Goal: Task Accomplishment & Management: Complete application form

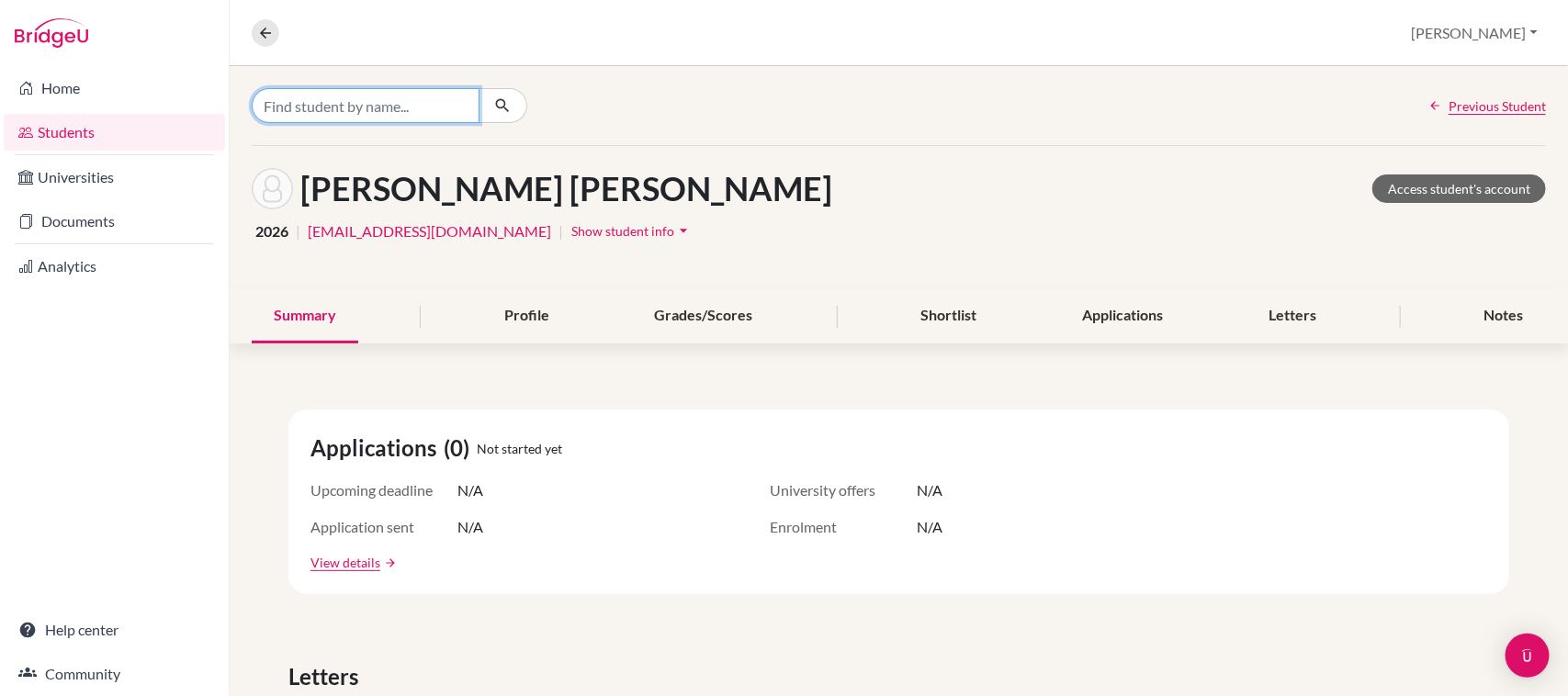
click at [407, 112] on input "Find student by name..." at bounding box center [366, 105] width 228 height 35
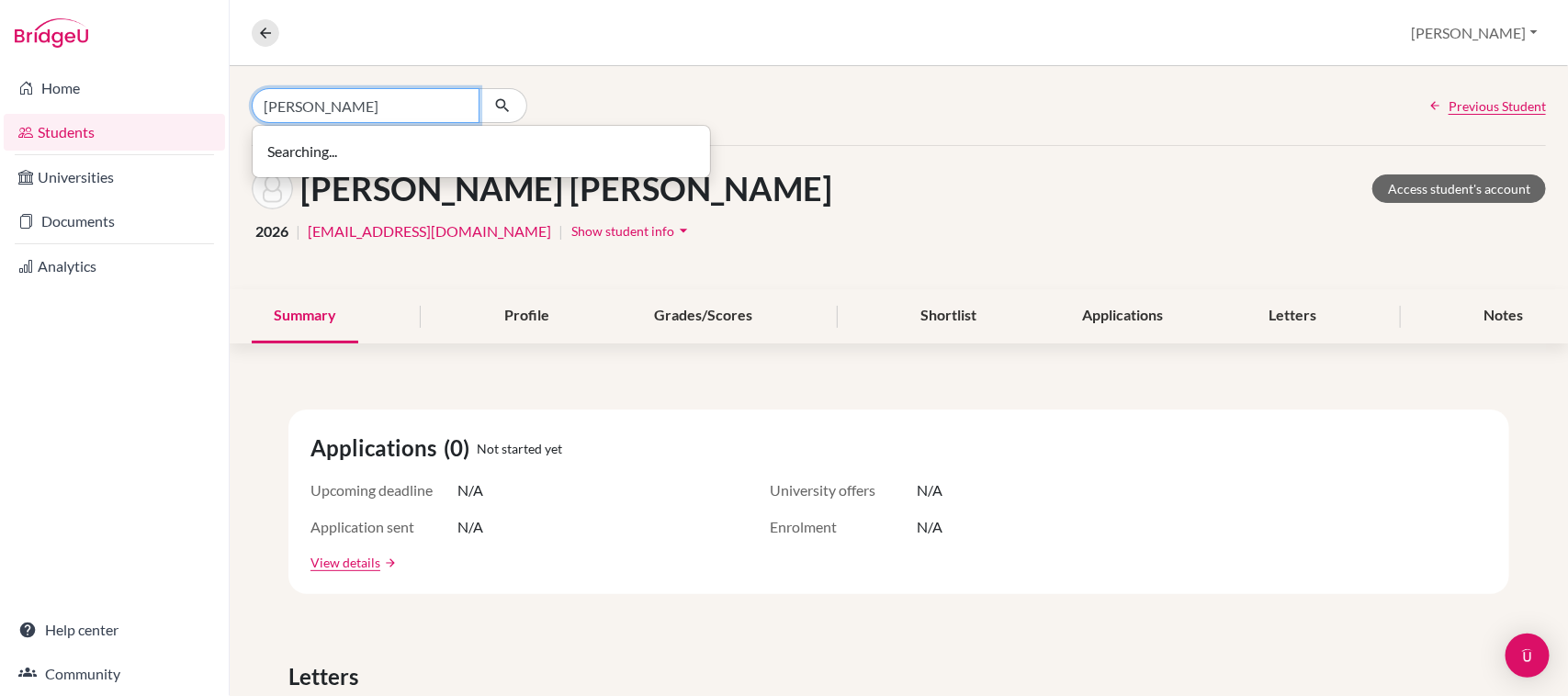
type input "[PERSON_NAME]"
click at [95, 139] on link "Students" at bounding box center [114, 132] width 221 height 37
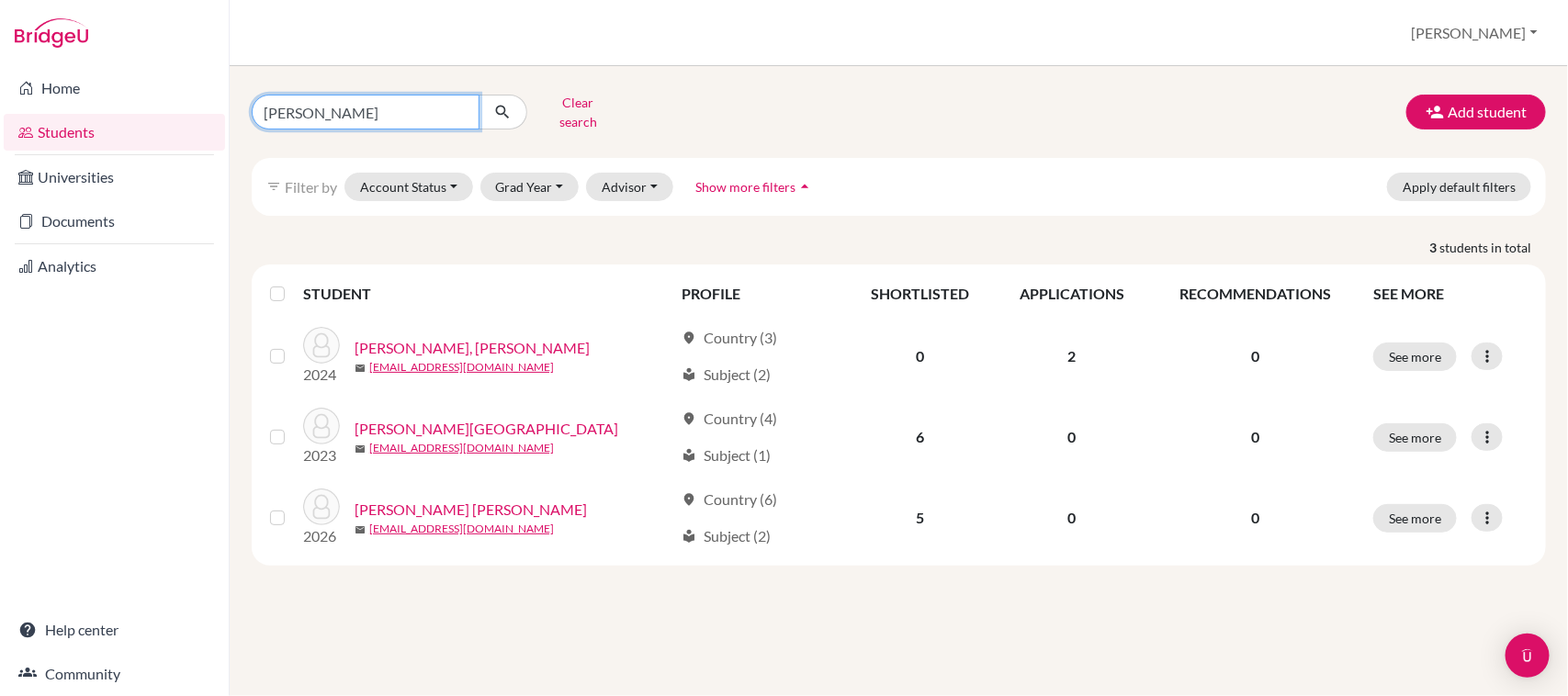
click at [337, 95] on input "[PERSON_NAME]" at bounding box center [366, 112] width 228 height 35
type input "j"
type input "[PERSON_NAME]"
click button "submit" at bounding box center [503, 112] width 48 height 35
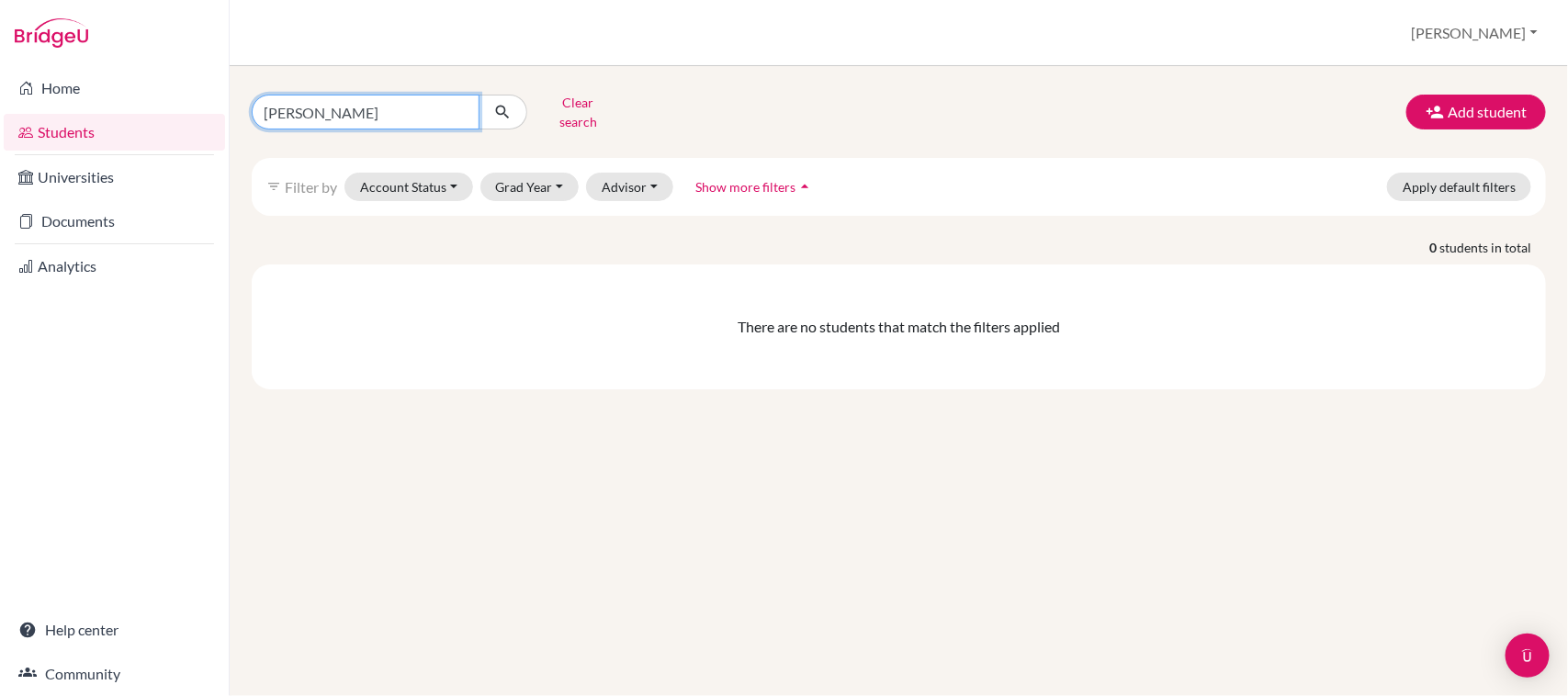
click at [337, 95] on input "[PERSON_NAME]" at bounding box center [366, 112] width 228 height 35
type input "q"
click at [361, 105] on input "Find student by name..." at bounding box center [366, 112] width 228 height 35
type input "[PERSON_NAME]"
click button "submit" at bounding box center [503, 112] width 48 height 35
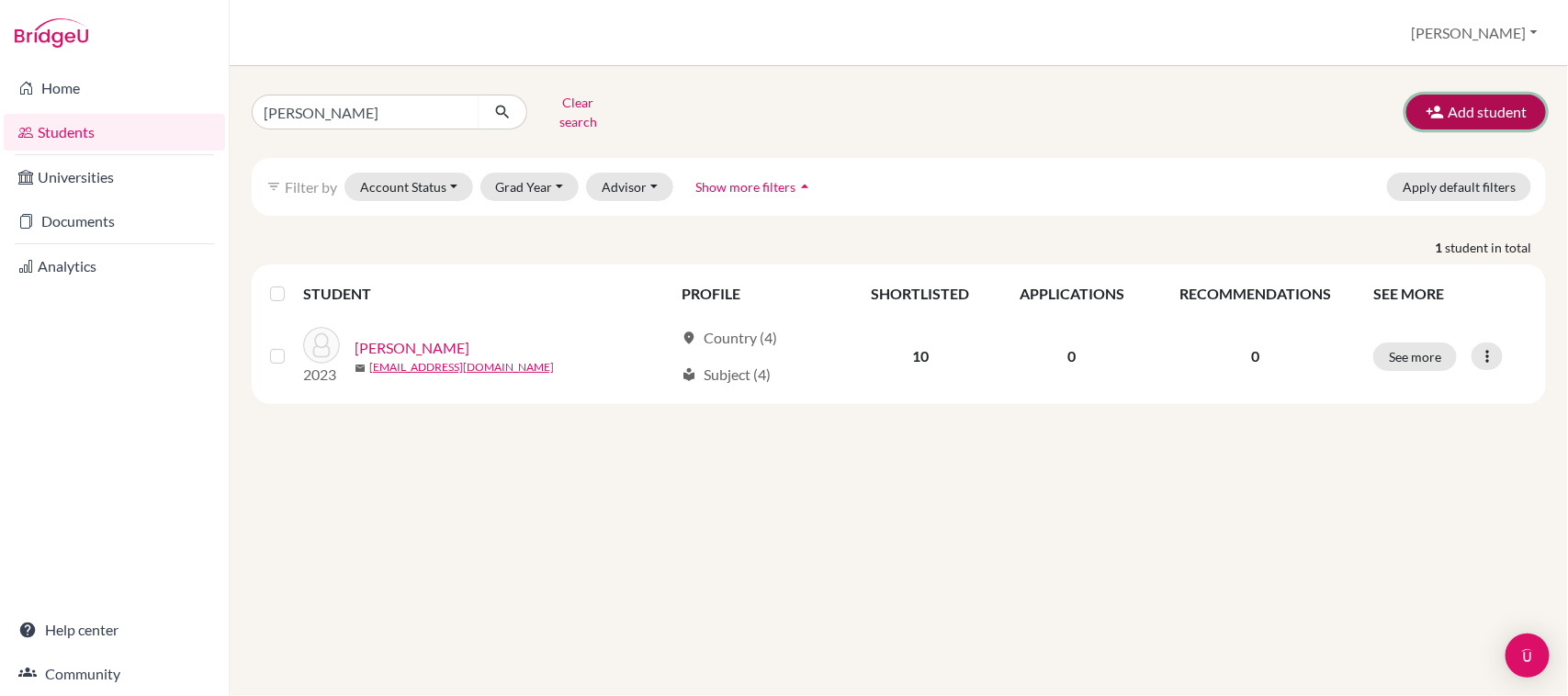
click at [1442, 108] on icon "button" at bounding box center [1434, 112] width 18 height 18
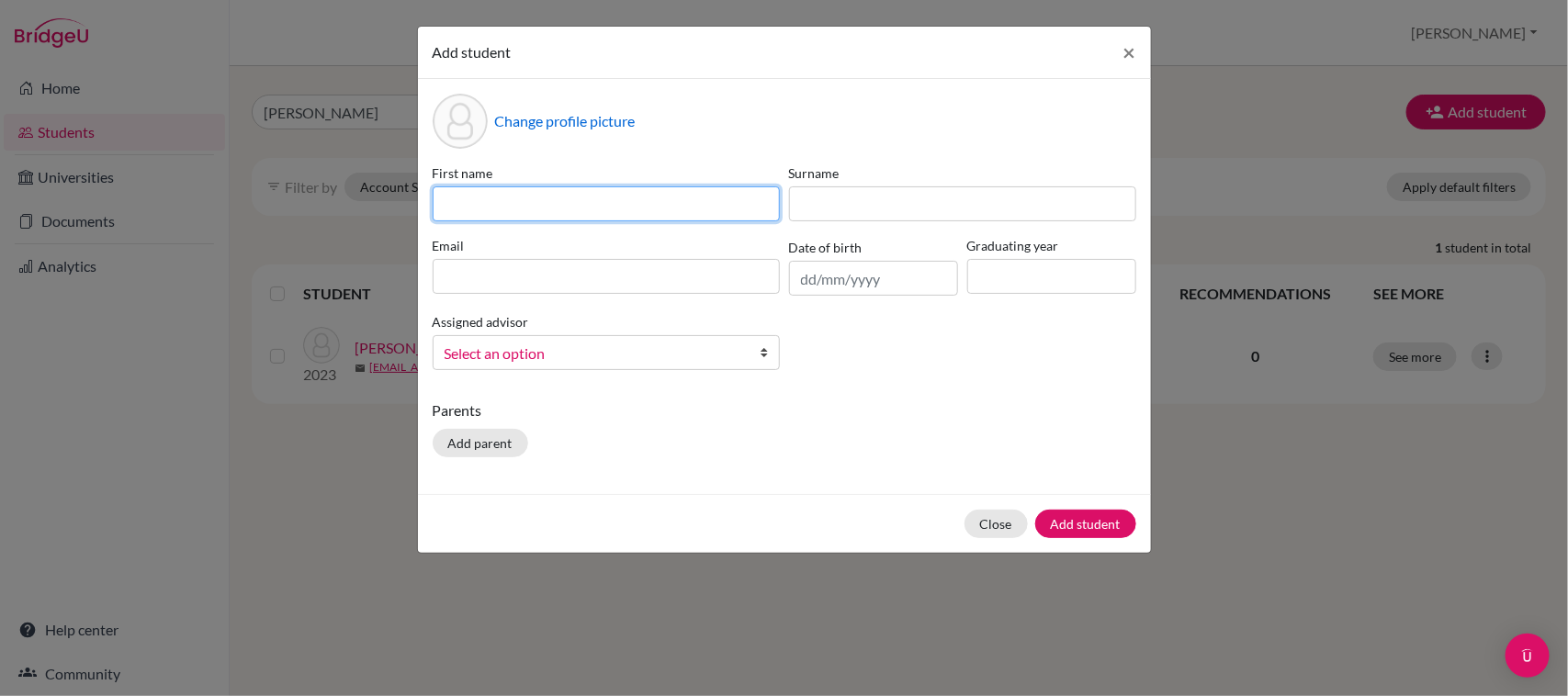
click at [471, 209] on input at bounding box center [606, 204] width 347 height 35
type input "[PERSON_NAME]"
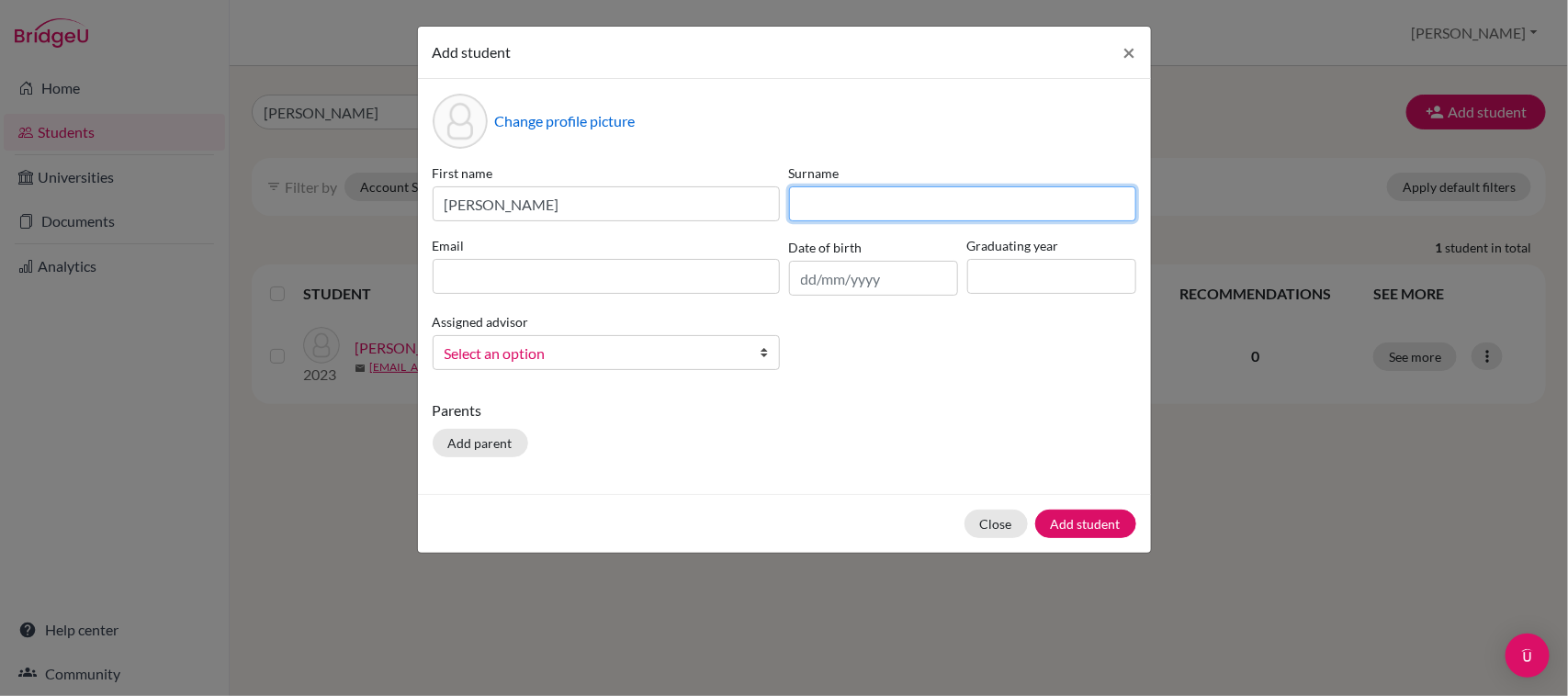
click at [867, 216] on input at bounding box center [963, 204] width 347 height 35
type input "[PERSON_NAME]"
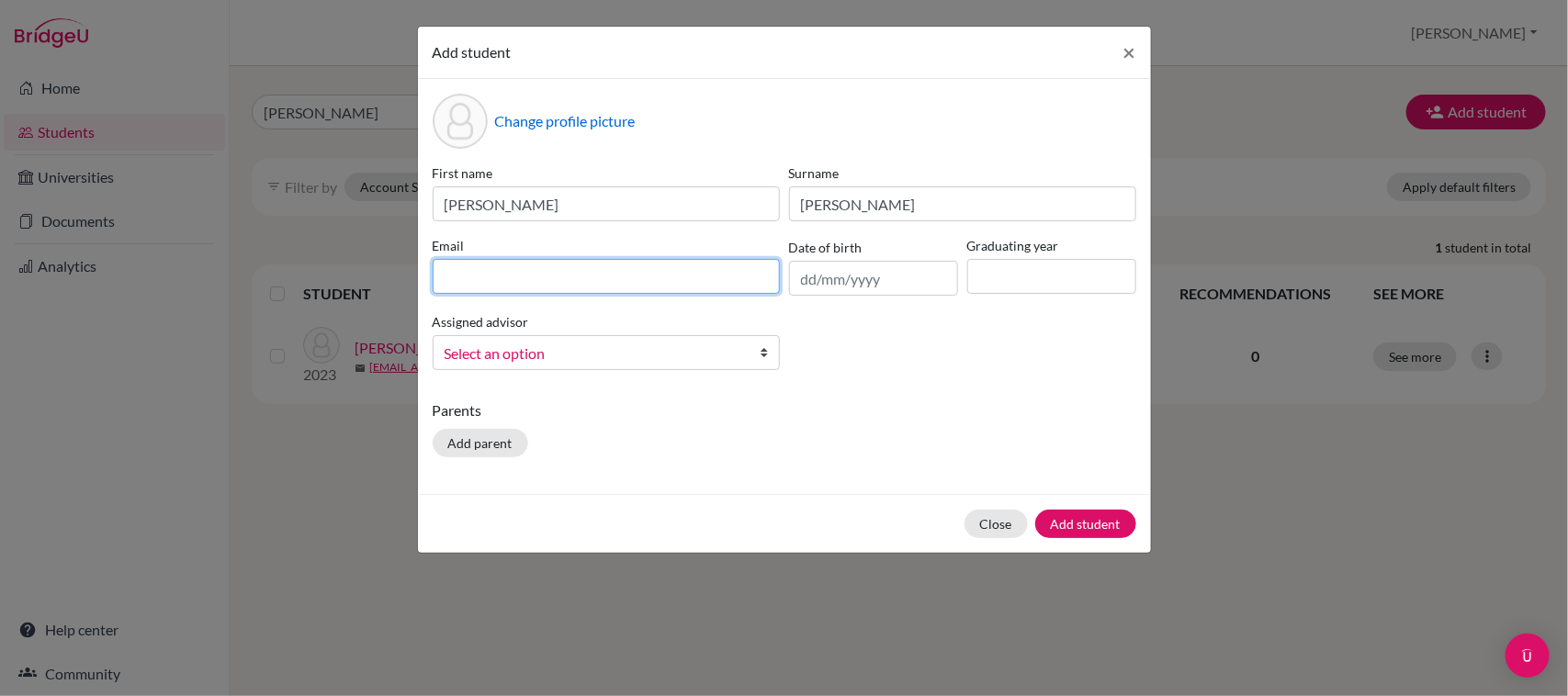
click at [614, 290] on input at bounding box center [606, 276] width 347 height 35
type input "[EMAIL_ADDRESS][DOMAIN_NAME]"
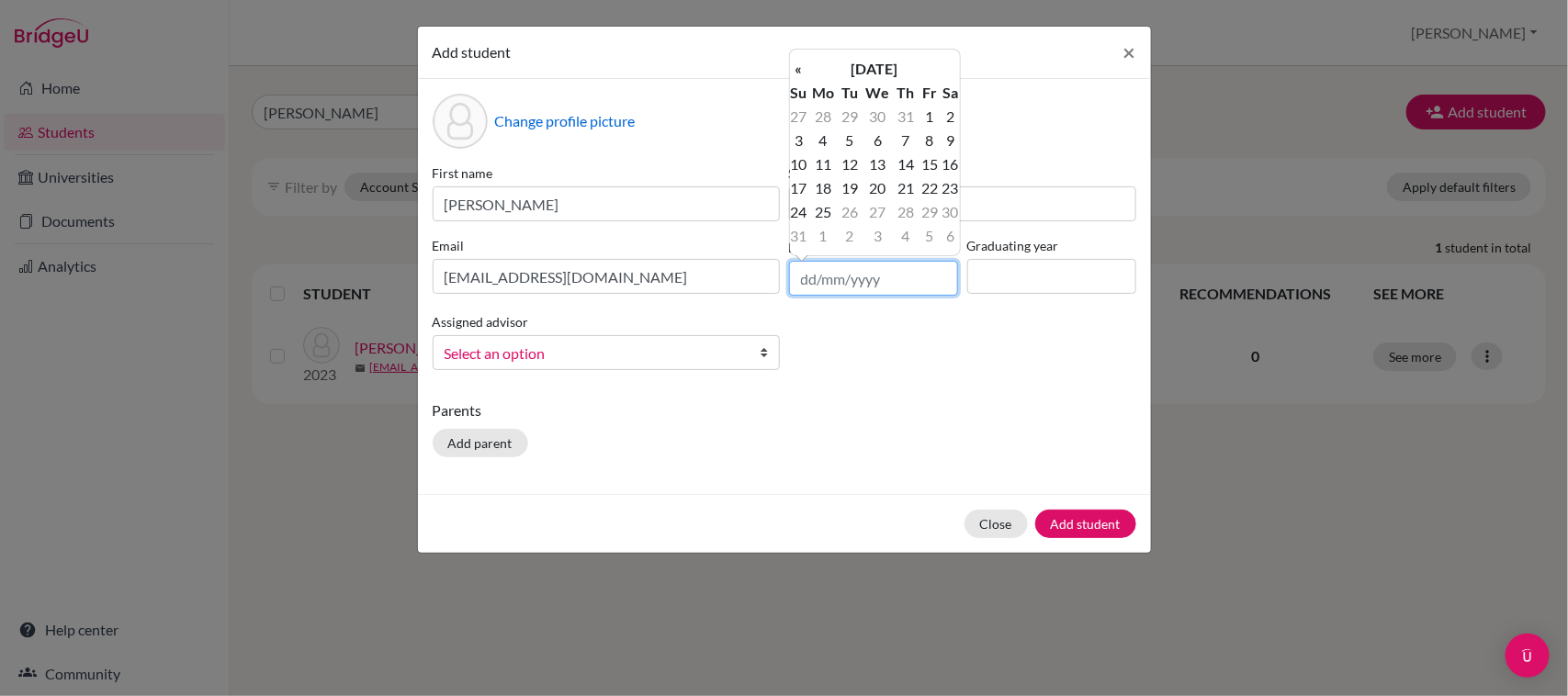
click at [875, 264] on input "text" at bounding box center [873, 278] width 169 height 35
type input "[DATE]"
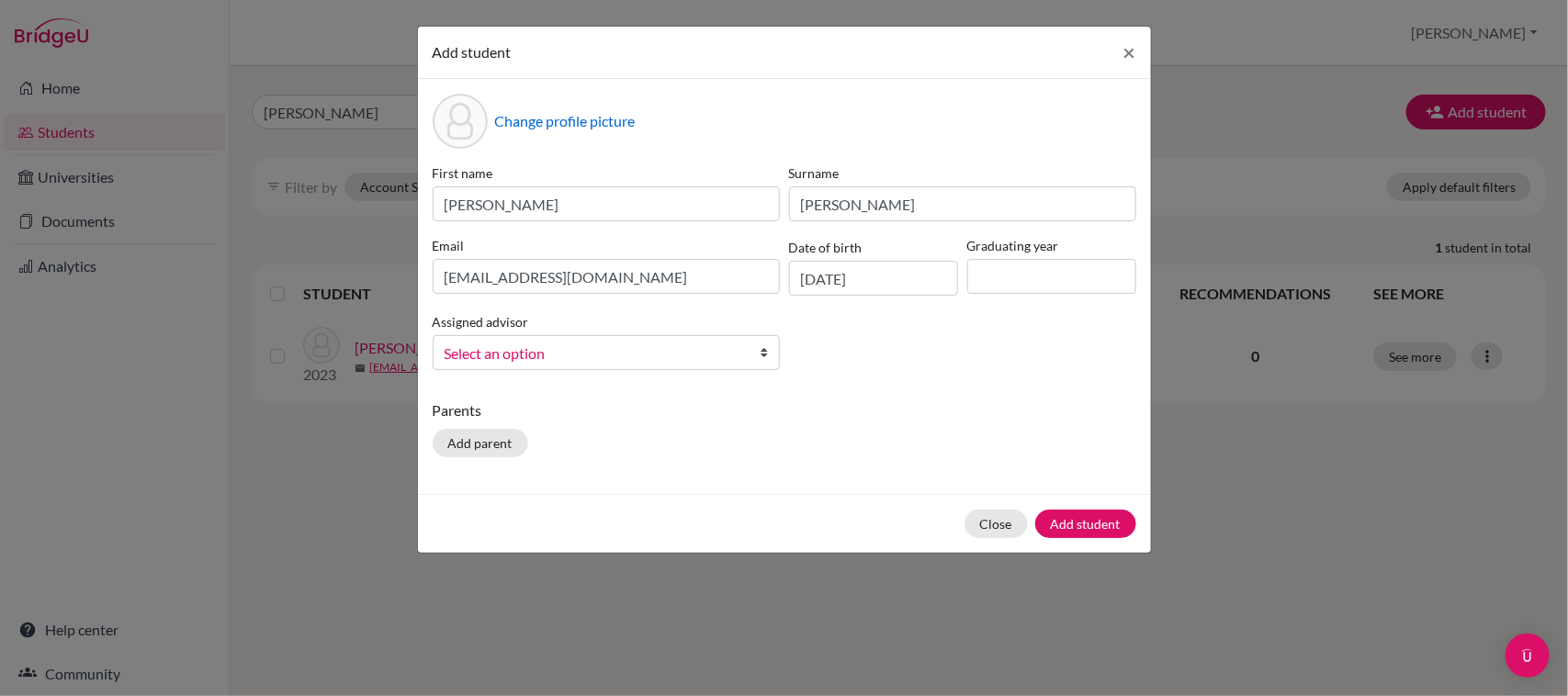
click at [947, 324] on div "First name [PERSON_NAME] [PERSON_NAME] Email [EMAIL_ADDRESS][DOMAIN_NAME] Date …" at bounding box center [784, 273] width 713 height 221
click at [1013, 264] on input at bounding box center [1051, 276] width 169 height 35
type input "2026"
click at [591, 360] on span "Select an option" at bounding box center [594, 353] width 299 height 24
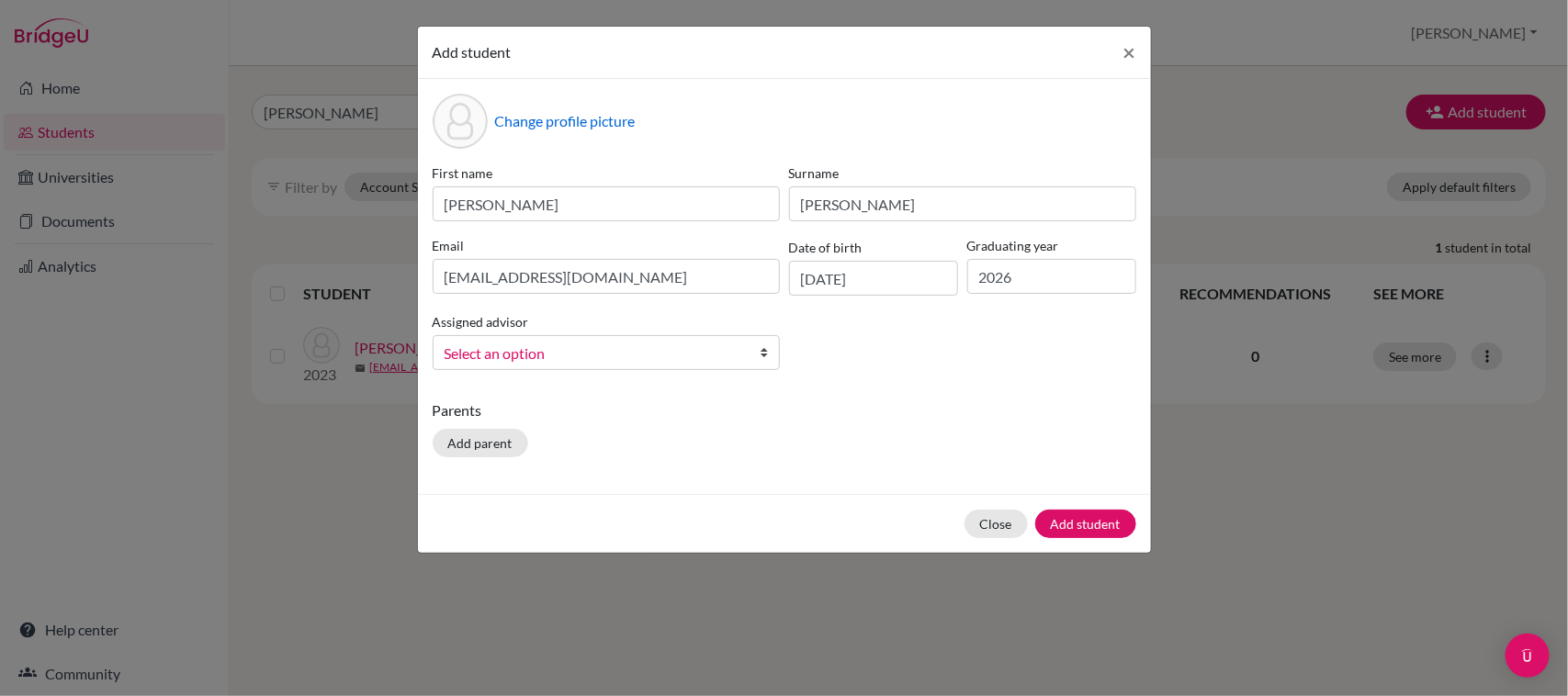
click at [591, 360] on span "Select an option" at bounding box center [594, 353] width 299 height 24
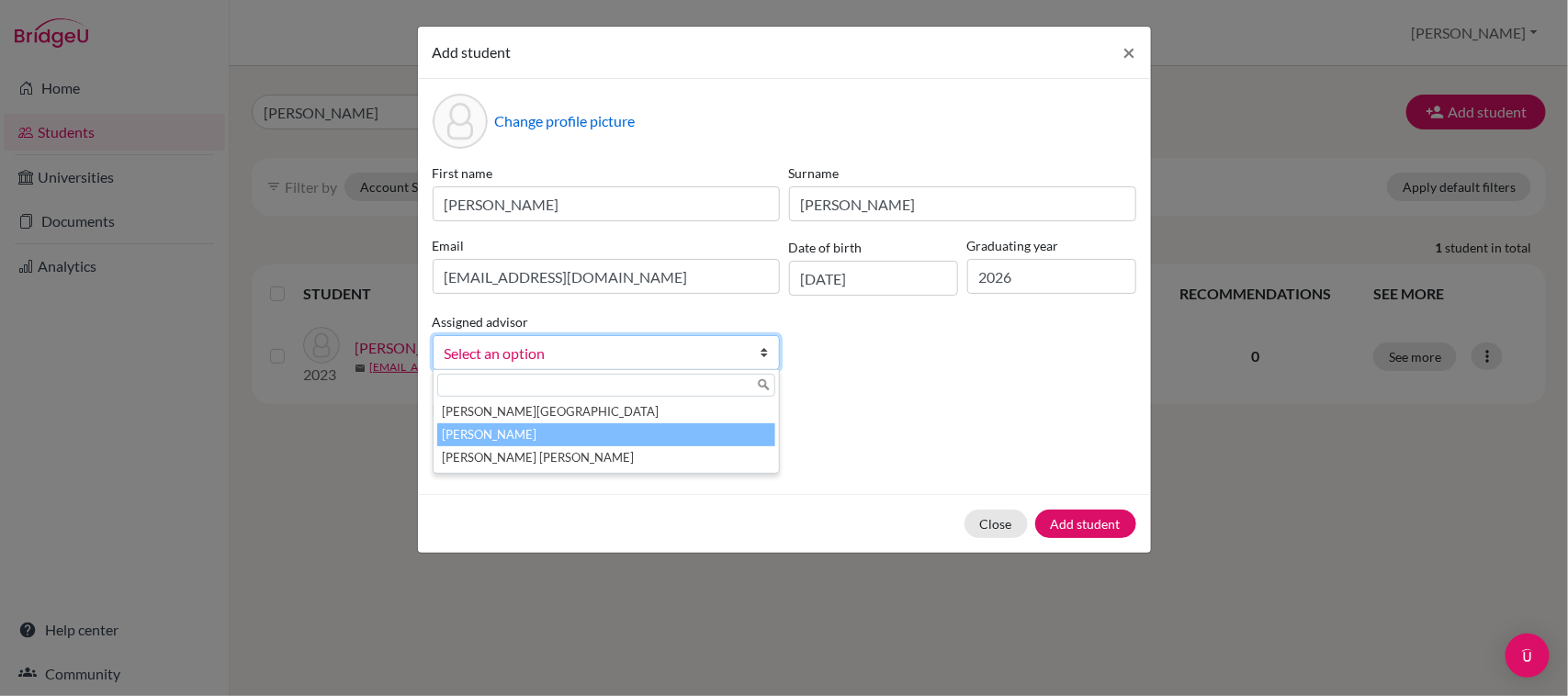
click at [580, 442] on li "[PERSON_NAME]" at bounding box center [606, 435] width 338 height 23
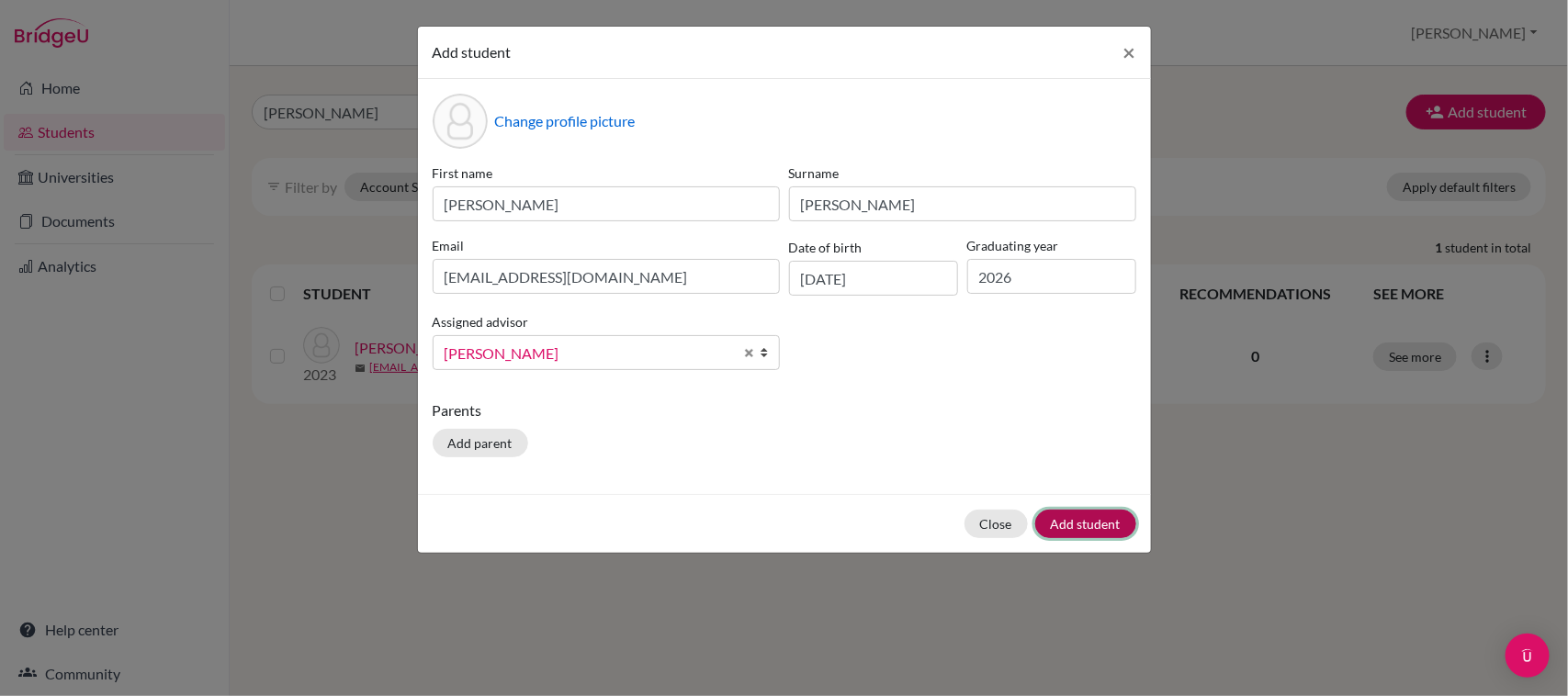
click at [1066, 523] on button "Add student" at bounding box center [1086, 524] width 101 height 29
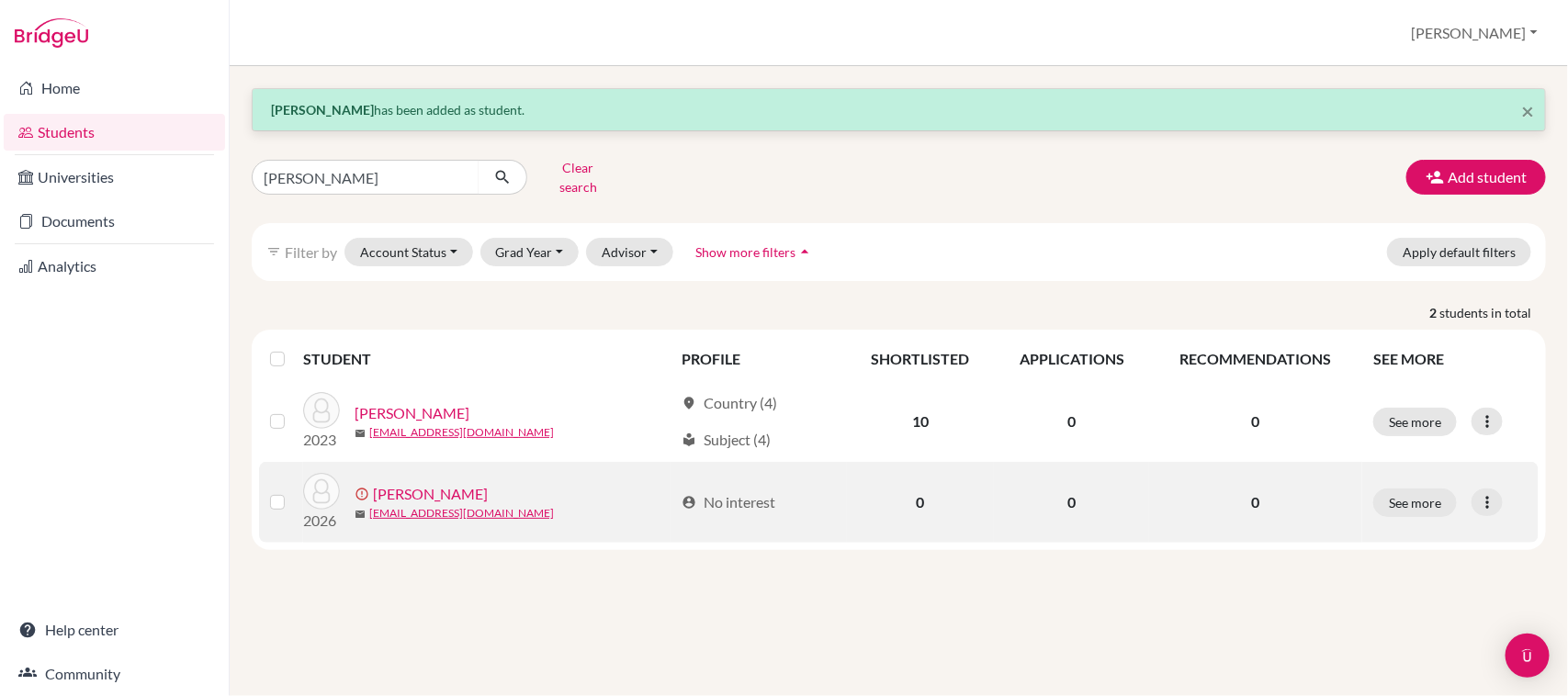
click at [437, 484] on link "[PERSON_NAME]" at bounding box center [429, 494] width 115 height 22
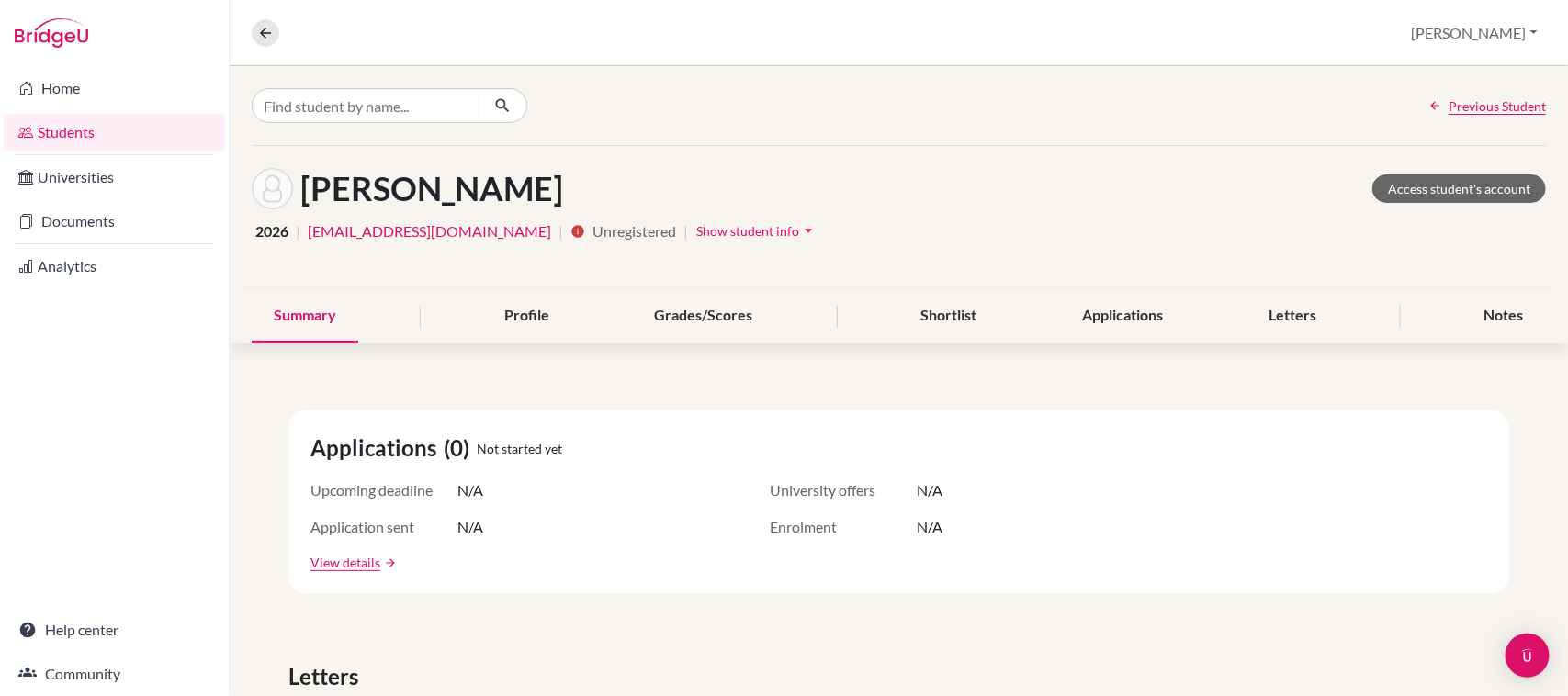
click at [695, 238] on button "Show student info arrow_drop_down" at bounding box center [756, 232] width 124 height 29
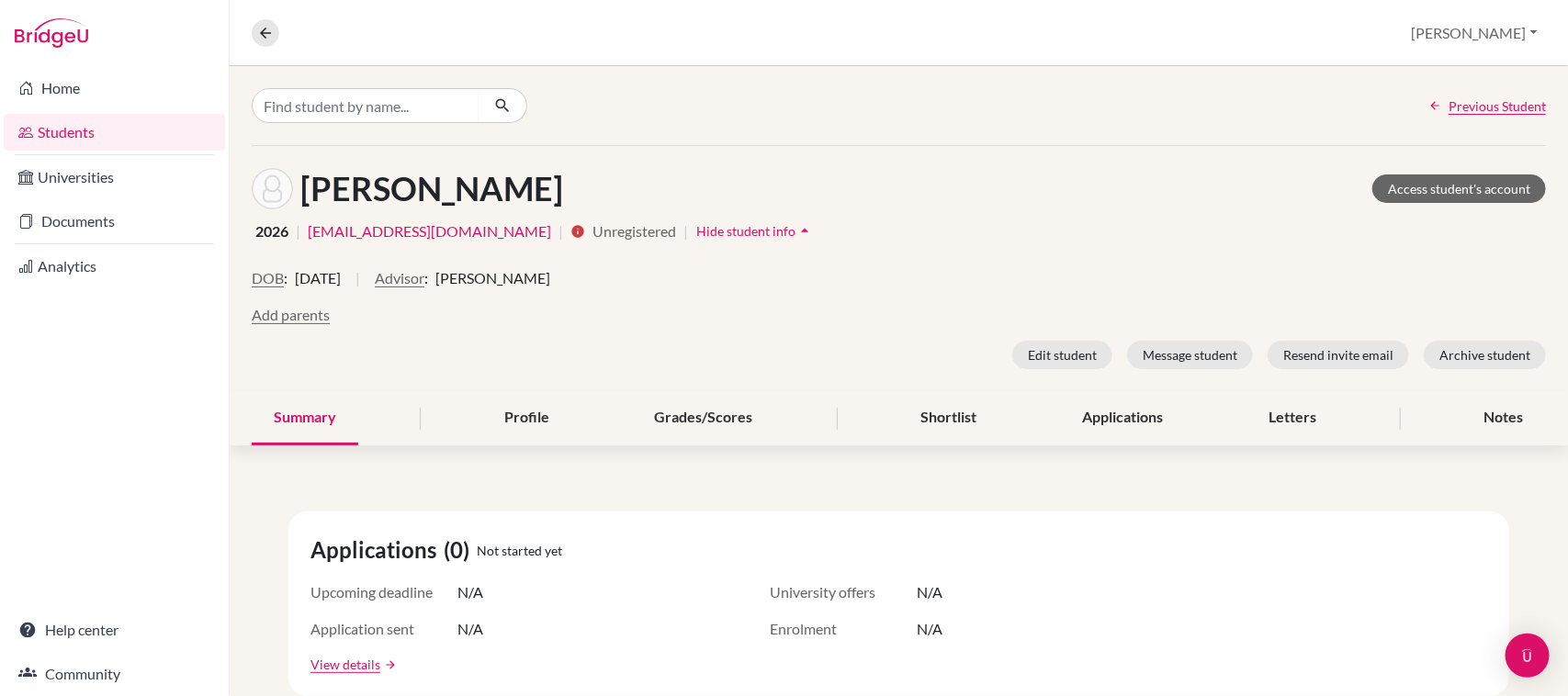
click at [1061, 371] on div "[PERSON_NAME] Access student's account 2026 | [EMAIL_ADDRESS][DOMAIN_NAME] | in…" at bounding box center [898, 268] width 1338 height 245
click at [1057, 364] on button "Edit student" at bounding box center [1062, 355] width 100 height 29
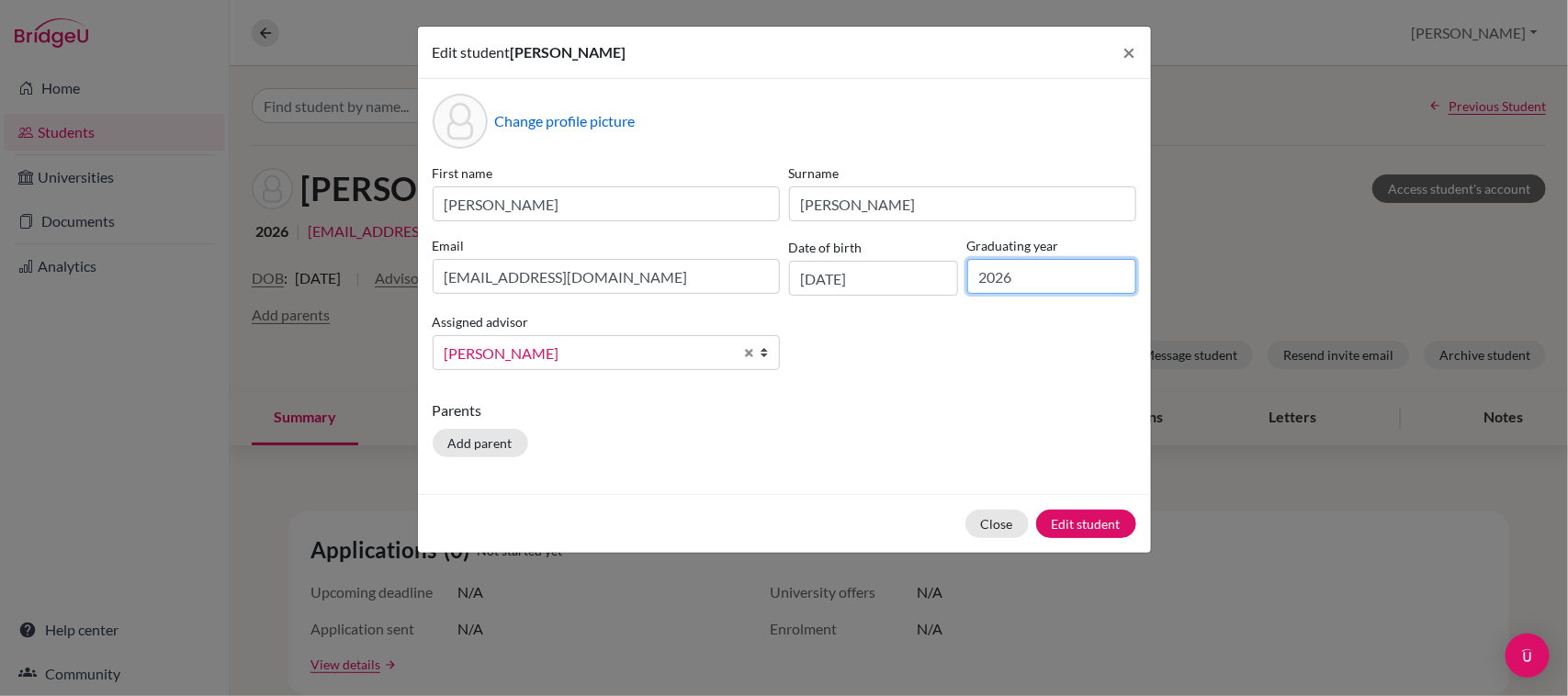
click at [1075, 278] on input "2026" at bounding box center [1051, 276] width 169 height 35
type input "2027"
click at [1075, 530] on button "Edit student" at bounding box center [1087, 524] width 100 height 29
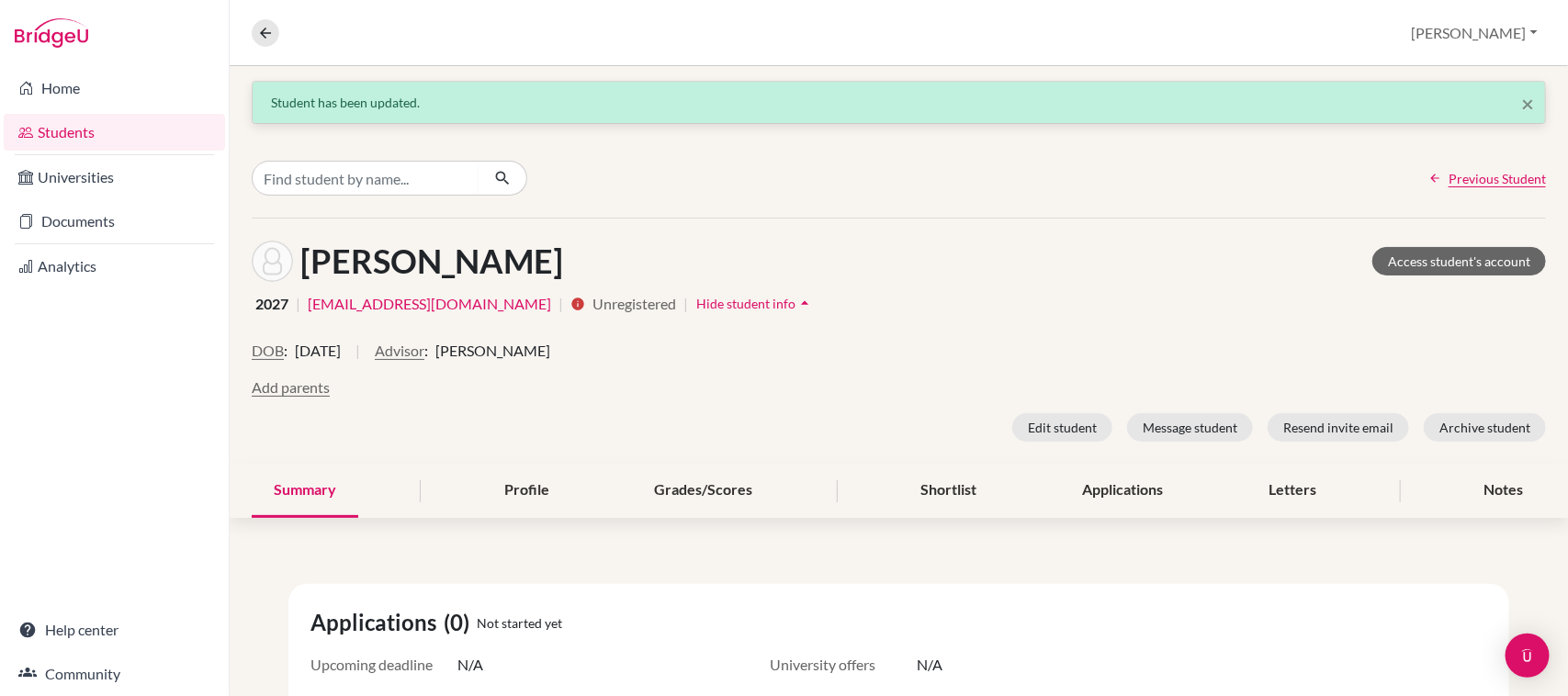
click at [637, 263] on div "[PERSON_NAME] Access student's account" at bounding box center [898, 261] width 1294 height 42
click at [1430, 269] on link "Access student's account" at bounding box center [1459, 262] width 174 height 29
